Goal: Task Accomplishment & Management: Use online tool/utility

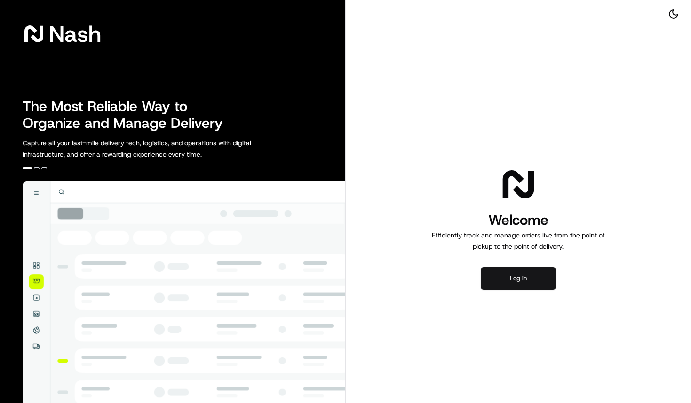
click at [513, 279] on button "Log in" at bounding box center [518, 278] width 75 height 23
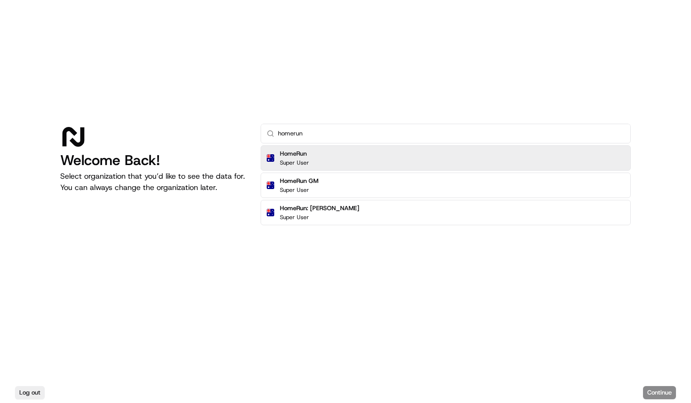
type input "homerun"
click at [370, 153] on div "HomeRun Super User" at bounding box center [445, 157] width 370 height 25
click button "Continue" at bounding box center [659, 392] width 33 height 13
